Goal: Check status: Check status

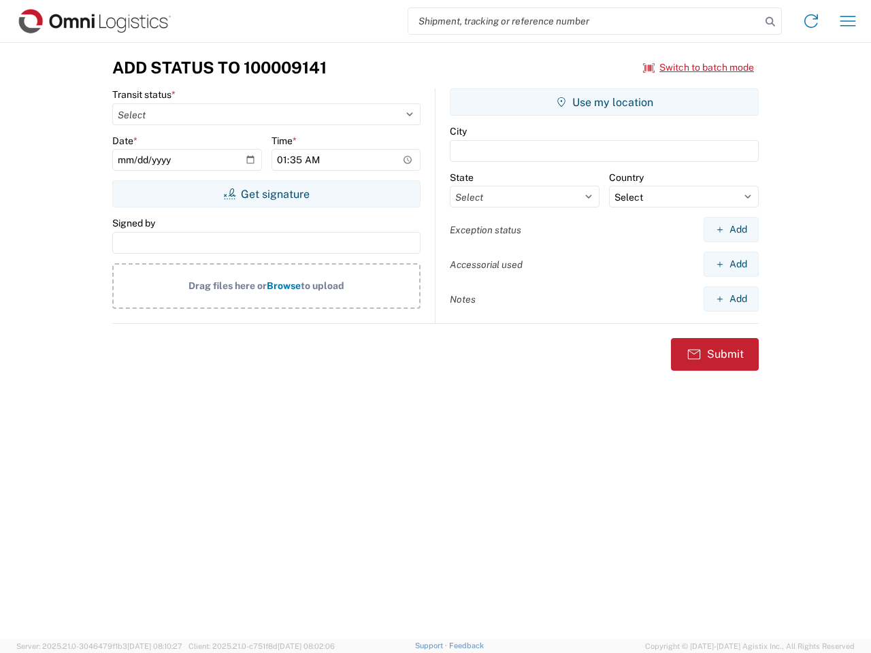
click at [585, 21] on input "search" at bounding box center [584, 21] width 353 height 26
click at [770, 22] on icon at bounding box center [770, 21] width 19 height 19
click at [811, 21] on icon at bounding box center [811, 21] width 22 height 22
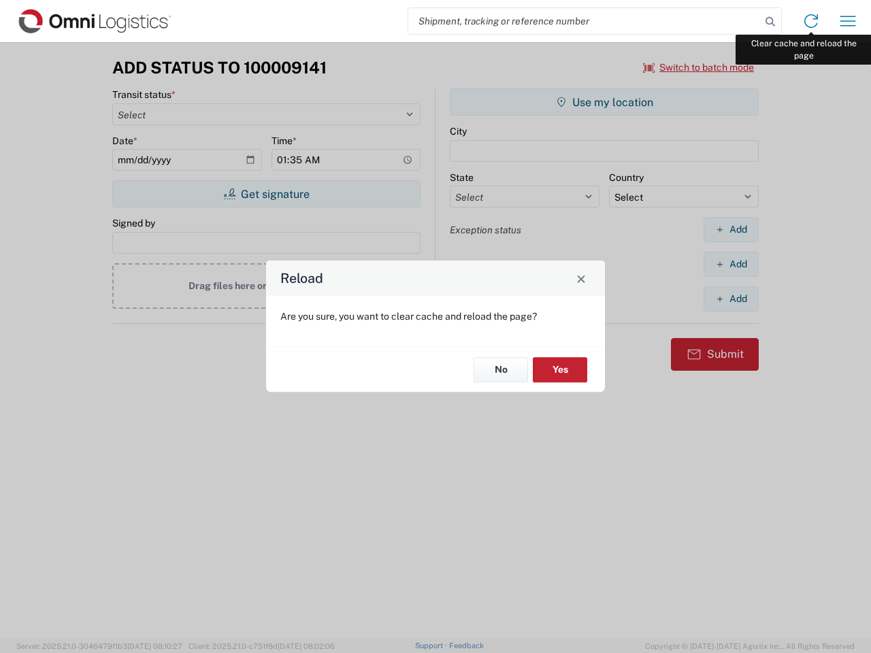
click at [848, 21] on div "Reload Are you sure, you want to clear cache and reload the page? No Yes" at bounding box center [435, 326] width 871 height 653
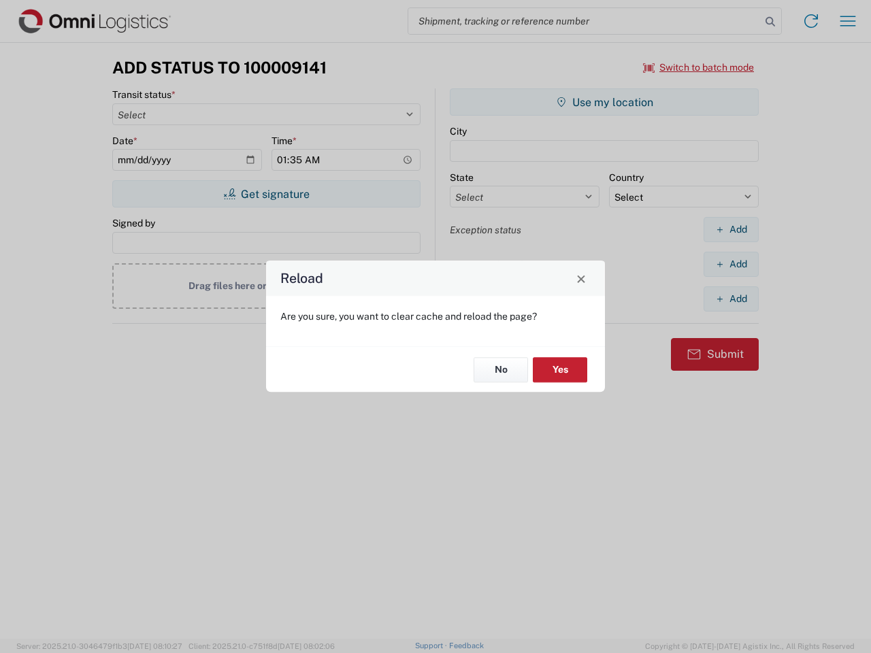
click at [699, 67] on div "Reload Are you sure, you want to clear cache and reload the page? No Yes" at bounding box center [435, 326] width 871 height 653
click at [266, 194] on div "Reload Are you sure, you want to clear cache and reload the page? No Yes" at bounding box center [435, 326] width 871 height 653
click at [604, 102] on div "Reload Are you sure, you want to clear cache and reload the page? No Yes" at bounding box center [435, 326] width 871 height 653
click at [731, 229] on div "Reload Are you sure, you want to clear cache and reload the page? No Yes" at bounding box center [435, 326] width 871 height 653
click at [731, 264] on div "Reload Are you sure, you want to clear cache and reload the page? No Yes" at bounding box center [435, 326] width 871 height 653
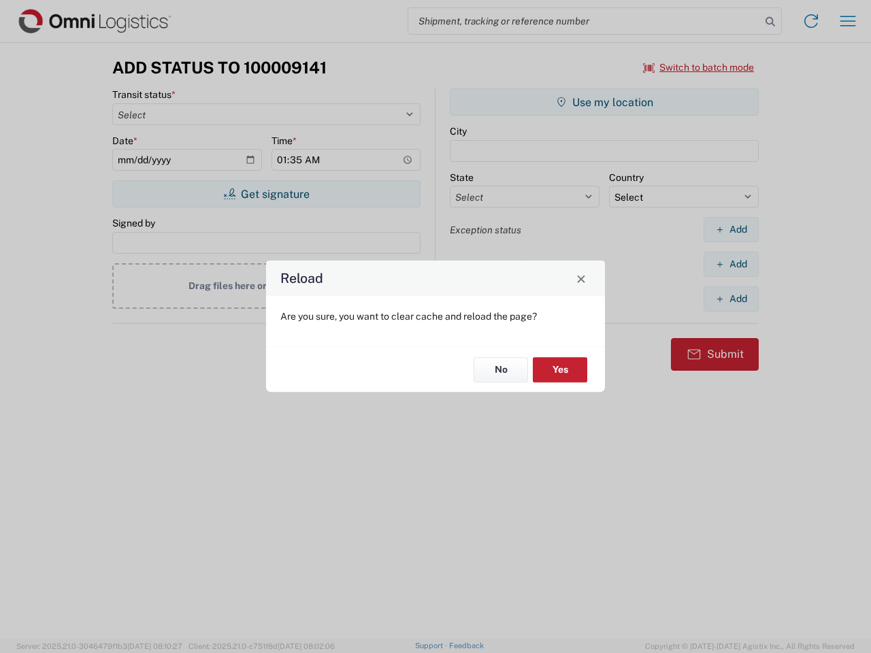
click at [731, 299] on div "Reload Are you sure, you want to clear cache and reload the page? No Yes" at bounding box center [435, 326] width 871 height 653
